Goal: Navigation & Orientation: Understand site structure

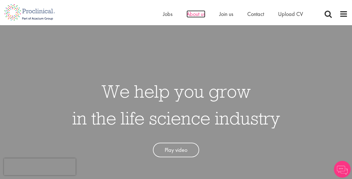
click at [196, 14] on span "About us" at bounding box center [196, 13] width 19 height 7
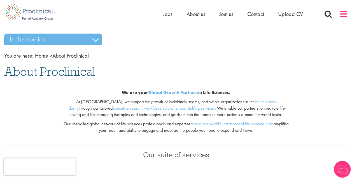
click at [342, 12] on span at bounding box center [344, 14] width 8 height 8
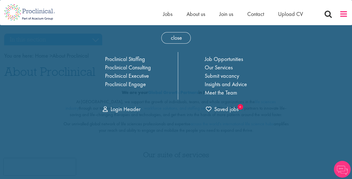
click at [342, 12] on span at bounding box center [344, 14] width 8 height 8
click at [197, 15] on span "About us" at bounding box center [196, 13] width 19 height 7
